Goal: Information Seeking & Learning: Learn about a topic

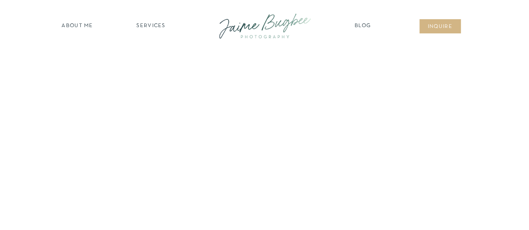
click at [157, 24] on nav "SERVICES" at bounding box center [151, 26] width 47 height 8
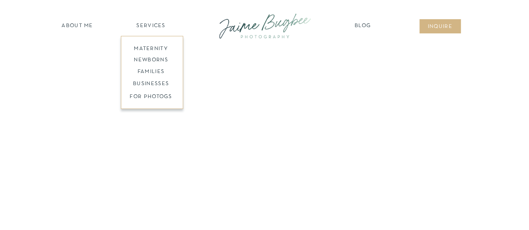
click at [157, 48] on nav "maternity" at bounding box center [151, 48] width 55 height 6
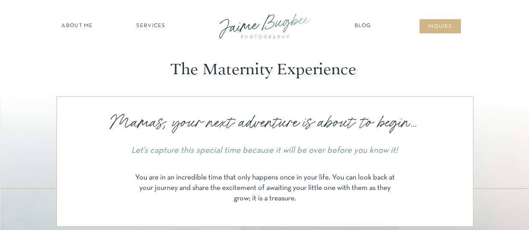
click at [147, 26] on nav "SERVICES" at bounding box center [151, 26] width 47 height 8
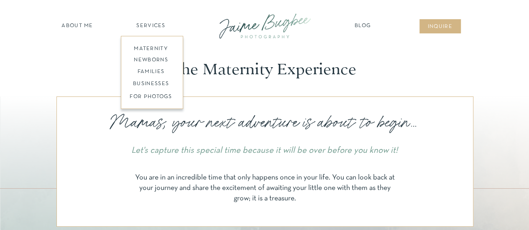
click at [155, 60] on nav "newborns" at bounding box center [151, 61] width 64 height 10
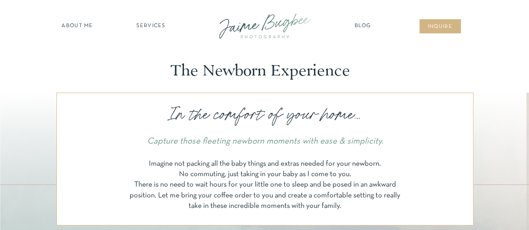
click at [148, 29] on nav "SERVICES" at bounding box center [151, 26] width 47 height 8
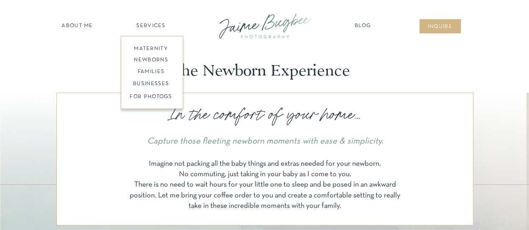
click at [152, 46] on nav "maternity" at bounding box center [151, 48] width 55 height 6
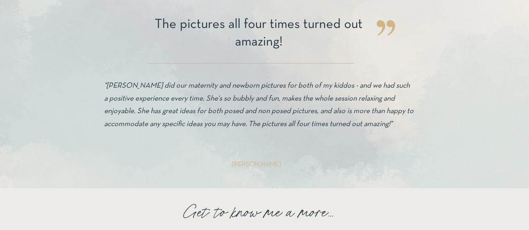
scroll to position [1816, 0]
